Goal: Book appointment/travel/reservation

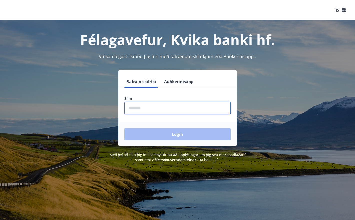
click at [154, 108] on input "phone" at bounding box center [177, 108] width 106 height 12
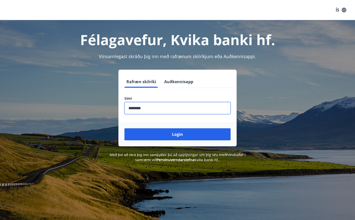
type input "********"
click at [124, 128] on button "Login" at bounding box center [177, 134] width 106 height 12
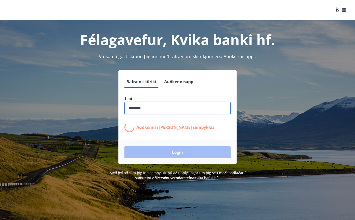
click at [228, 10] on div "ÍS" at bounding box center [177, 10] width 355 height 20
click at [220, 7] on div "ÍS" at bounding box center [177, 10] width 355 height 20
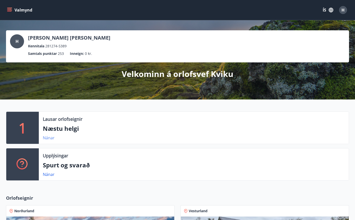
click at [47, 139] on link "Nánar" at bounding box center [49, 138] width 12 height 6
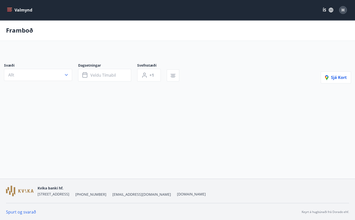
type input "*"
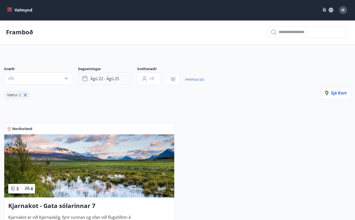
click at [109, 80] on span "ágú 22 - ágú 25" at bounding box center [104, 79] width 29 height 6
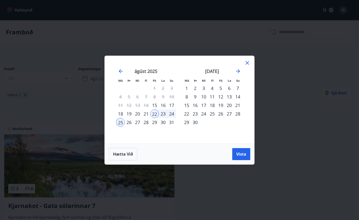
click at [307, 127] on div "Má Þr Mi Fi Fö La Su Má Þr Mi Fi Fö La Su júlí 2025 1 2 3 4 5 6 7 8 9 10 11 12 …" at bounding box center [179, 110] width 359 height 220
click at [246, 64] on icon at bounding box center [247, 63] width 4 height 4
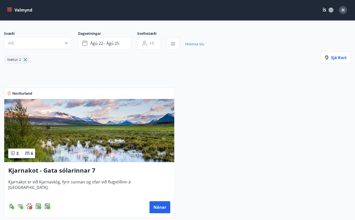
scroll to position [75, 0]
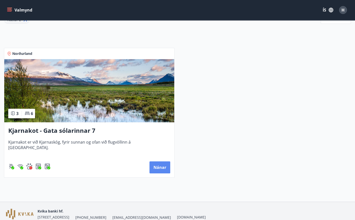
click at [154, 165] on button "Nánar" at bounding box center [159, 167] width 21 height 12
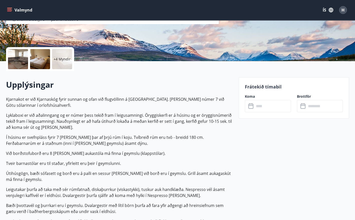
scroll to position [100, 0]
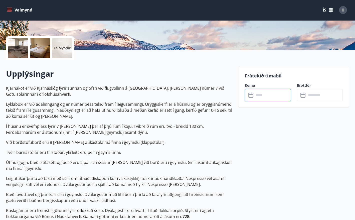
click at [260, 95] on input "text" at bounding box center [272, 95] width 36 height 12
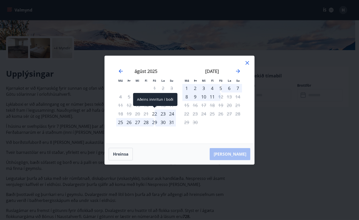
click at [154, 114] on div "22" at bounding box center [154, 113] width 9 height 9
click at [120, 121] on div "25" at bounding box center [120, 122] width 9 height 9
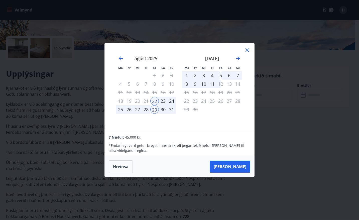
click at [120, 110] on div "25" at bounding box center [120, 109] width 9 height 9
click at [129, 109] on div "26" at bounding box center [129, 109] width 9 height 9
click at [247, 50] on icon at bounding box center [247, 50] width 6 height 6
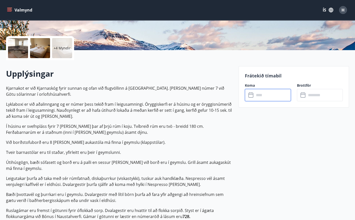
click at [107, 104] on p "Lyklaboxi er við aðalinngang og er númer þess tekið fram í leigusamningi. Örygg…" at bounding box center [119, 110] width 227 height 18
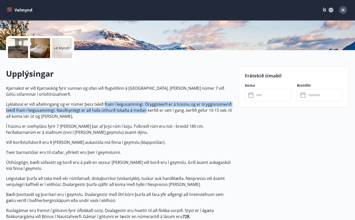
drag, startPoint x: 107, startPoint y: 104, endPoint x: 133, endPoint y: 110, distance: 26.0
click at [133, 110] on p "Lyklaboxi er við aðalinngang og er númer þess tekið fram í leigusamningi. Örygg…" at bounding box center [119, 110] width 227 height 18
drag, startPoint x: 133, startPoint y: 110, endPoint x: 134, endPoint y: 113, distance: 2.8
click at [134, 113] on p "Lyklaboxi er við aðalinngang og er númer þess tekið fram í leigusamningi. Örygg…" at bounding box center [119, 110] width 227 height 18
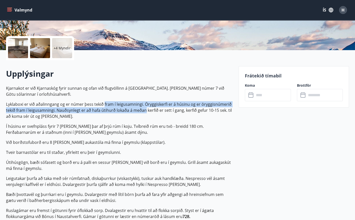
drag, startPoint x: 134, startPoint y: 113, endPoint x: 137, endPoint y: 110, distance: 3.8
click at [136, 112] on p "Lyklaboxi er við aðalinngang og er númer þess tekið fram í leigusamningi. Örygg…" at bounding box center [119, 110] width 227 height 18
click at [137, 110] on p "Lyklaboxi er við aðalinngang og er númer þess tekið fram í leigusamningi. Örygg…" at bounding box center [119, 110] width 227 height 18
drag, startPoint x: 137, startPoint y: 110, endPoint x: 90, endPoint y: 104, distance: 47.9
click at [90, 104] on p "Lyklaboxi er við aðalinngang og er númer þess tekið fram í leigusamningi. Örygg…" at bounding box center [119, 110] width 227 height 18
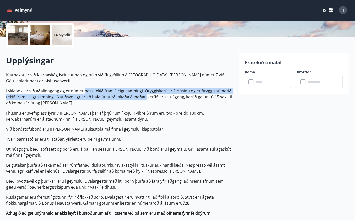
scroll to position [50, 0]
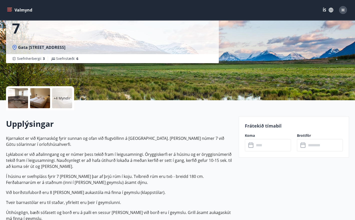
click at [22, 47] on span "Gata [STREET_ADDRESS]" at bounding box center [41, 48] width 47 height 6
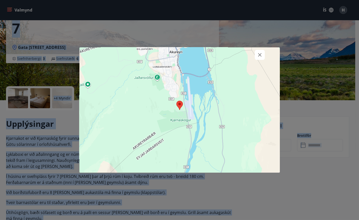
click at [39, 48] on div at bounding box center [179, 110] width 359 height 220
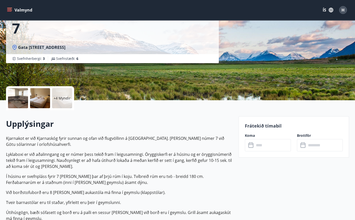
click at [24, 45] on span "Gata [STREET_ADDRESS]" at bounding box center [41, 48] width 47 height 6
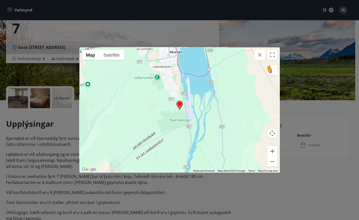
click at [271, 71] on button "Drag Pegman onto the map to open Street View" at bounding box center [272, 70] width 10 height 10
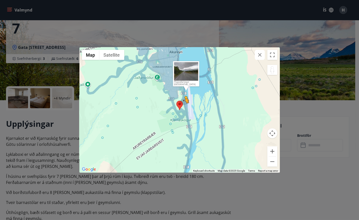
drag, startPoint x: 273, startPoint y: 70, endPoint x: 184, endPoint y: 109, distance: 96.9
click at [184, 109] on div "To activate drag with keyboard, press Alt + Enter. Once in keyboard drag state,…" at bounding box center [179, 109] width 200 height 125
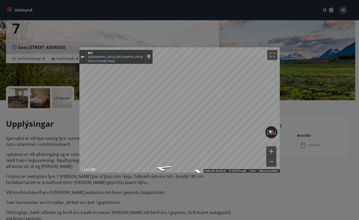
click at [81, 55] on button "Exit the Street View" at bounding box center [82, 57] width 7 height 7
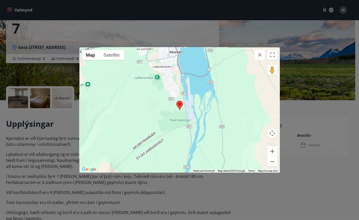
click at [257, 56] on icon "button" at bounding box center [260, 55] width 6 height 6
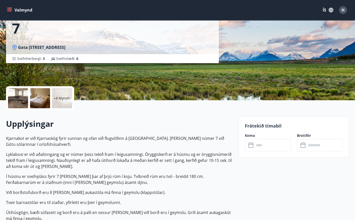
click at [112, 153] on p "Lyklaboxi er við aðalinngang og er númer þess tekið fram í leigusamningi. Örygg…" at bounding box center [119, 160] width 227 height 18
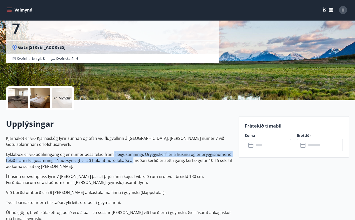
drag, startPoint x: 112, startPoint y: 153, endPoint x: 131, endPoint y: 162, distance: 20.3
click at [131, 162] on p "Lyklaboxi er við aðalinngang og er númer þess tekið fram í leigusamningi. Örygg…" at bounding box center [119, 160] width 227 height 18
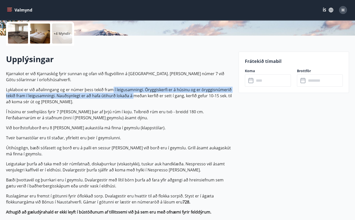
scroll to position [175, 0]
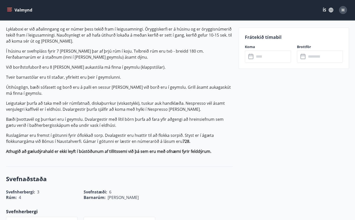
click at [99, 104] on p "Leigutakar þurfa að taka með sér rúmfatnað, diskaþurrkur (viskastykki), tuskur …" at bounding box center [119, 106] width 227 height 12
